Goal: Task Accomplishment & Management: Use online tool/utility

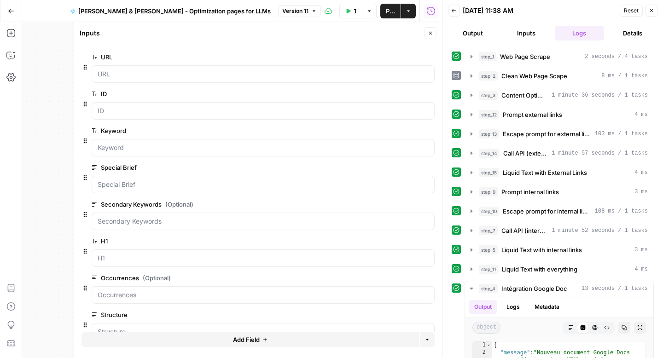
scroll to position [18, 0]
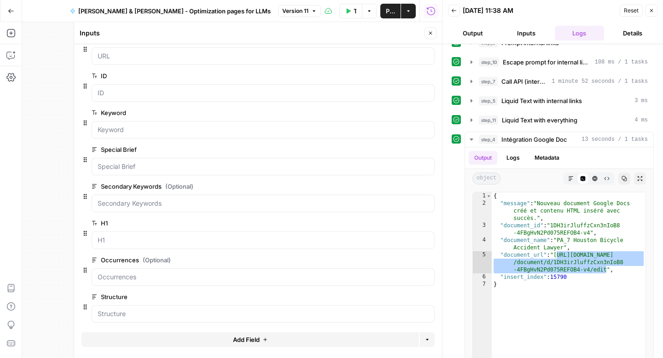
click at [8, 10] on icon "button" at bounding box center [11, 11] width 6 height 6
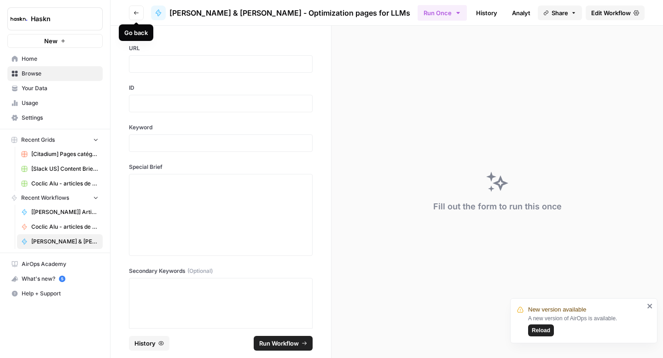
click at [134, 18] on button "Go back" at bounding box center [136, 13] width 15 height 15
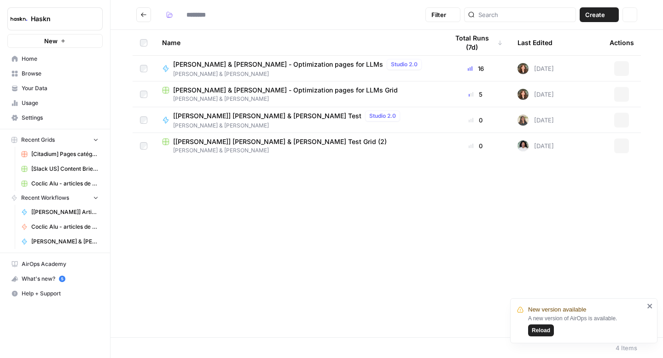
type input "**********"
click at [142, 14] on icon "Go back" at bounding box center [143, 15] width 6 height 6
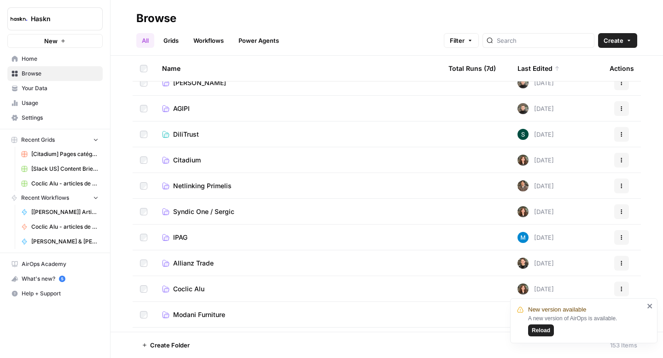
scroll to position [40, 0]
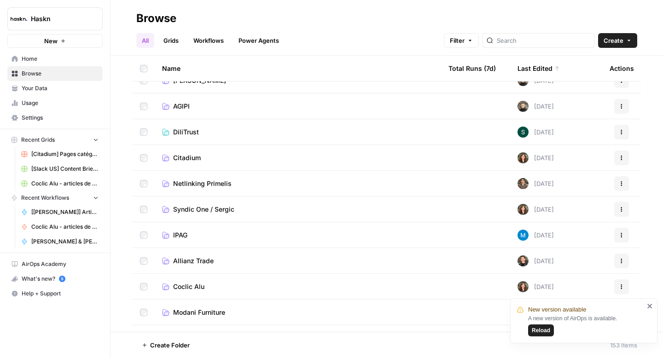
click at [193, 159] on span "Citadium" at bounding box center [187, 157] width 28 height 9
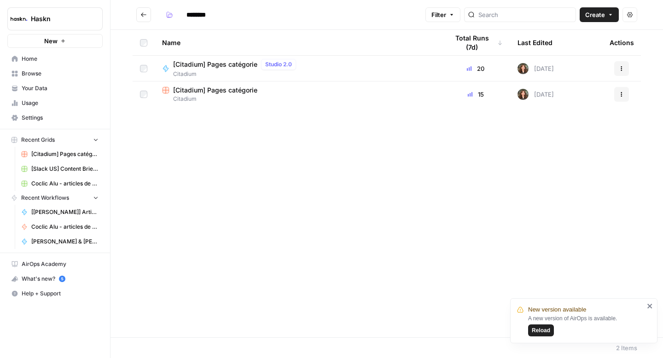
click at [230, 89] on span "[Citadium] Pages catégorie" at bounding box center [215, 90] width 84 height 9
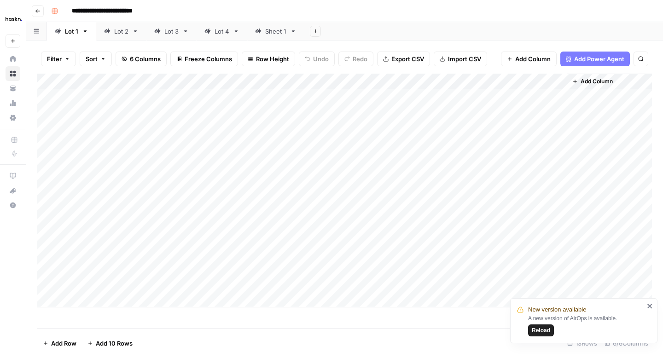
click at [281, 29] on div "Sheet 1" at bounding box center [275, 31] width 21 height 9
click at [475, 76] on div "Add Column" at bounding box center [344, 201] width 614 height 255
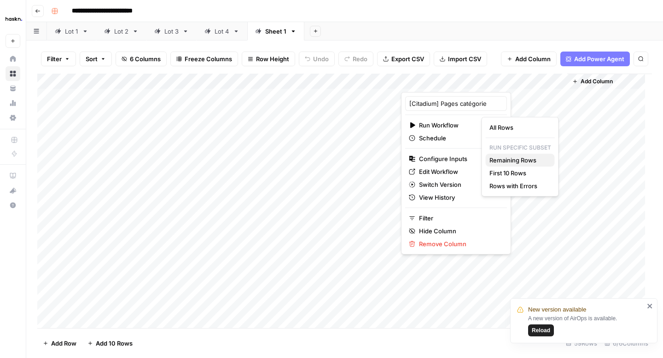
click at [512, 162] on span "Remaining Rows" at bounding box center [518, 160] width 58 height 9
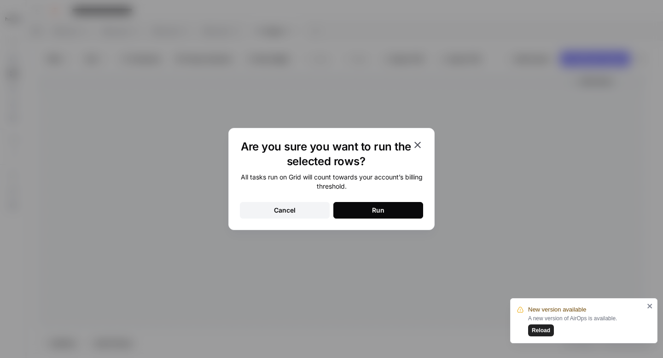
click at [401, 218] on button "Run" at bounding box center [378, 210] width 90 height 17
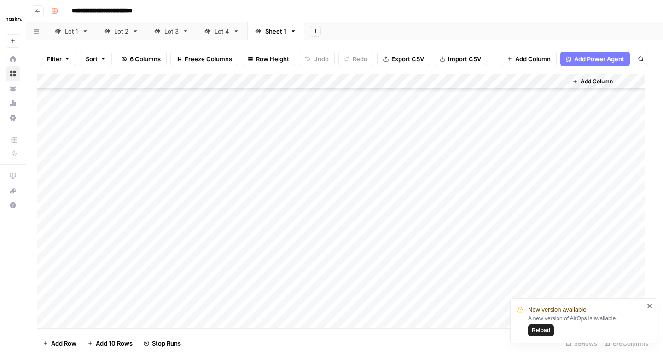
scroll to position [699, 0]
click at [653, 309] on div "New version available A new version of AirOps is available. Reload" at bounding box center [583, 320] width 147 height 45
click at [651, 307] on icon "close" at bounding box center [650, 305] width 6 height 7
click at [477, 227] on div "Add Column" at bounding box center [344, 201] width 614 height 255
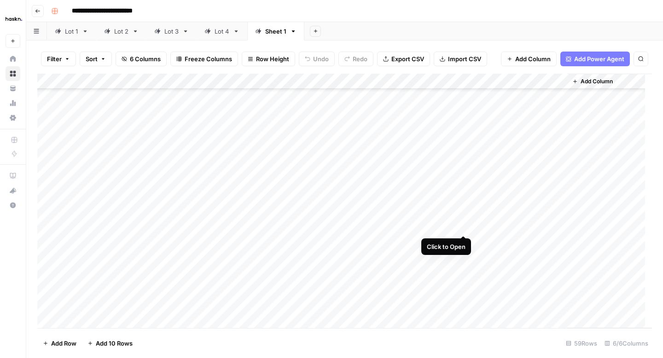
click at [465, 227] on div "Add Column" at bounding box center [344, 201] width 614 height 255
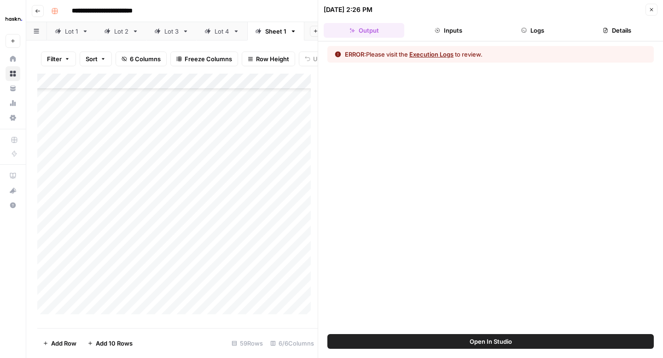
click at [545, 31] on button "Logs" at bounding box center [533, 30] width 81 height 15
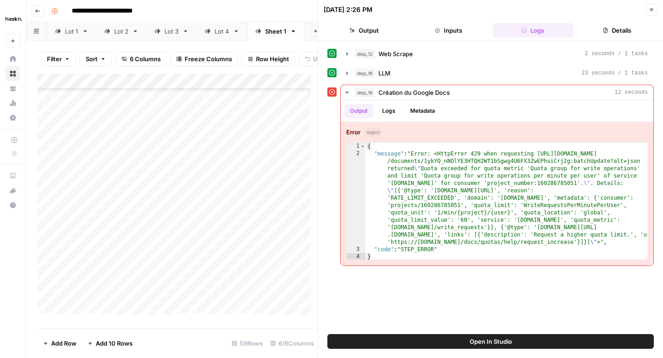
click at [651, 7] on icon "button" at bounding box center [652, 10] width 6 height 6
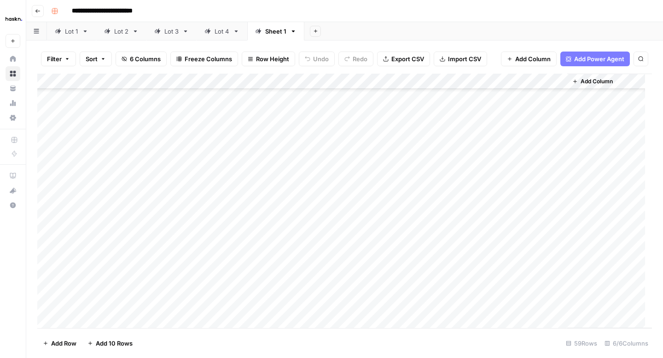
click at [473, 228] on div "Add Column" at bounding box center [344, 201] width 614 height 255
click at [465, 273] on div "Add Column" at bounding box center [344, 201] width 614 height 255
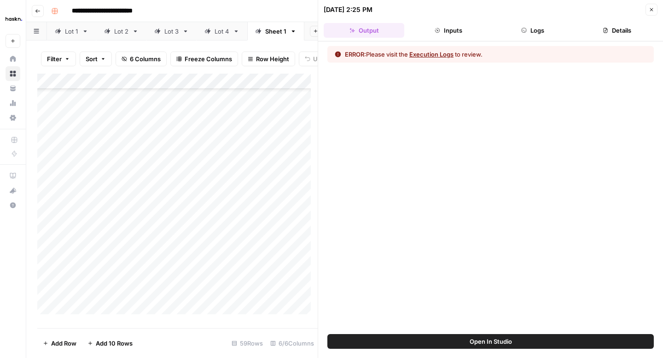
click at [623, 30] on button "Details" at bounding box center [617, 30] width 81 height 15
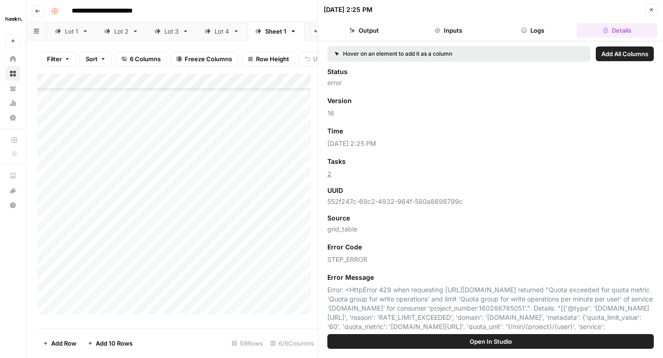
click at [523, 28] on icon "button" at bounding box center [524, 30] width 5 height 5
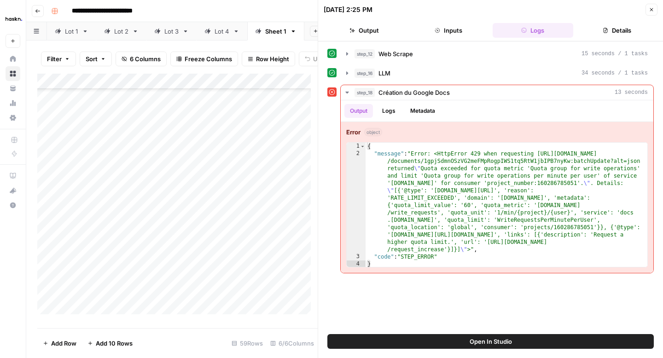
click at [649, 10] on icon "button" at bounding box center [652, 10] width 6 height 6
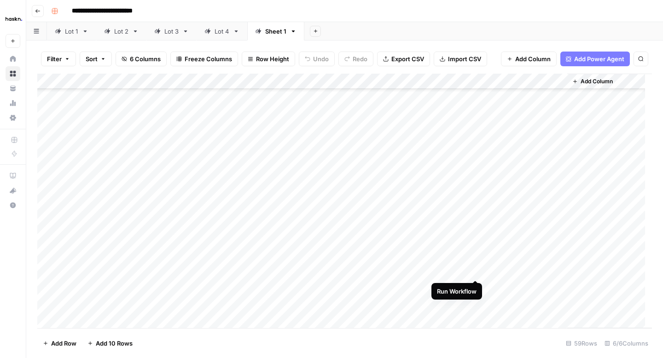
click at [474, 272] on div "Add Column" at bounding box center [344, 201] width 614 height 255
click at [478, 226] on div "Add Column" at bounding box center [344, 201] width 614 height 255
click at [475, 258] on div "Add Column" at bounding box center [344, 201] width 614 height 255
click at [475, 269] on div "Add Column" at bounding box center [344, 201] width 614 height 255
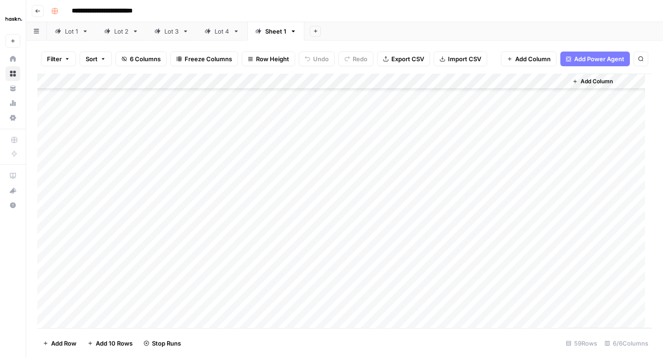
click at [475, 290] on div "Add Column" at bounding box center [344, 201] width 614 height 255
click at [477, 235] on div "Add Column" at bounding box center [344, 201] width 614 height 255
click at [478, 292] on div "Add Column" at bounding box center [344, 201] width 614 height 255
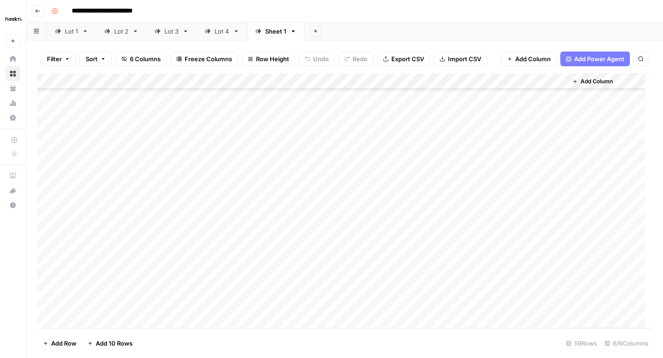
scroll to position [108, 0]
